Goal: Check status

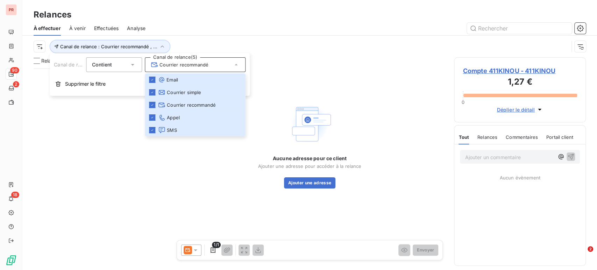
click at [294, 61] on div "Aucune adresse pour ce client Ajouter une adresse pour accéder à la relance Ajo…" at bounding box center [310, 145] width 272 height 176
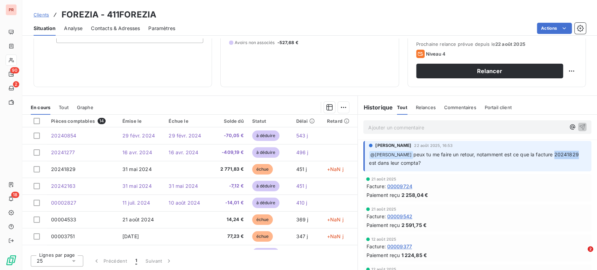
drag, startPoint x: 393, startPoint y: 162, endPoint x: 361, endPoint y: 162, distance: 31.5
click at [363, 162] on div "David Serratrice 22 août 2025, 16:53 ﻿ @ Zakaria ABDI FARENE peux tu me faire u…" at bounding box center [477, 156] width 228 height 30
copy span "20241829"
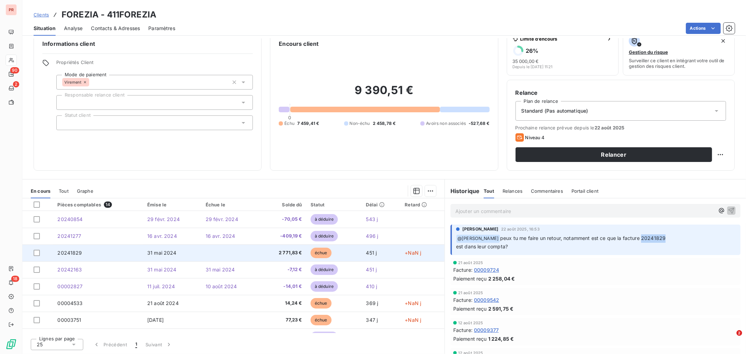
click at [93, 249] on td "20241829" at bounding box center [98, 252] width 90 height 17
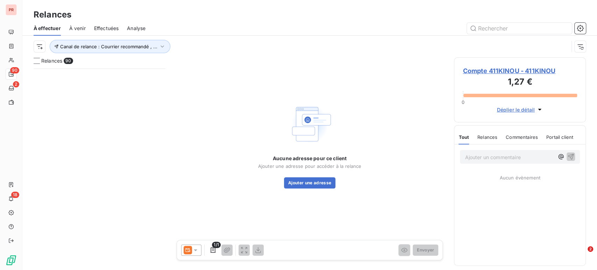
scroll to position [196, 126]
